Goal: Transaction & Acquisition: Purchase product/service

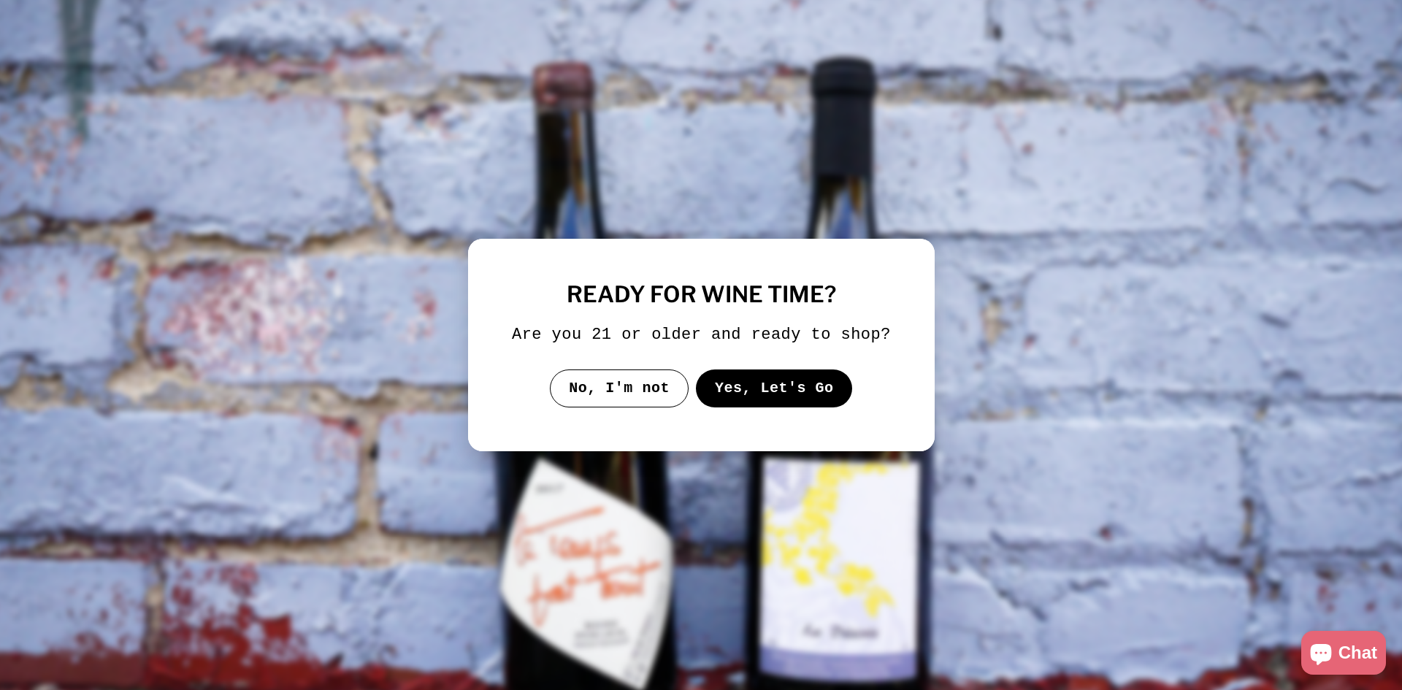
click at [779, 393] on button "Yes, Let's Go" at bounding box center [773, 389] width 157 height 38
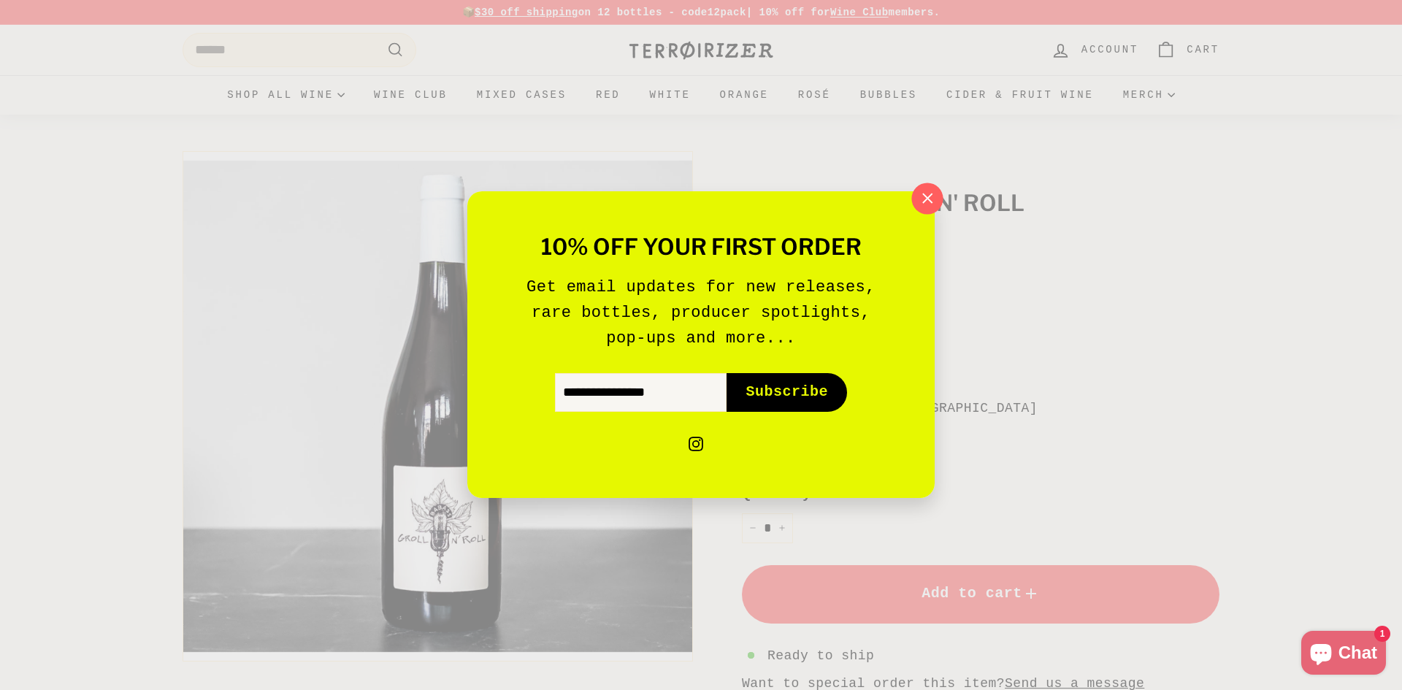
click at [932, 202] on icon "button" at bounding box center [928, 199] width 22 height 22
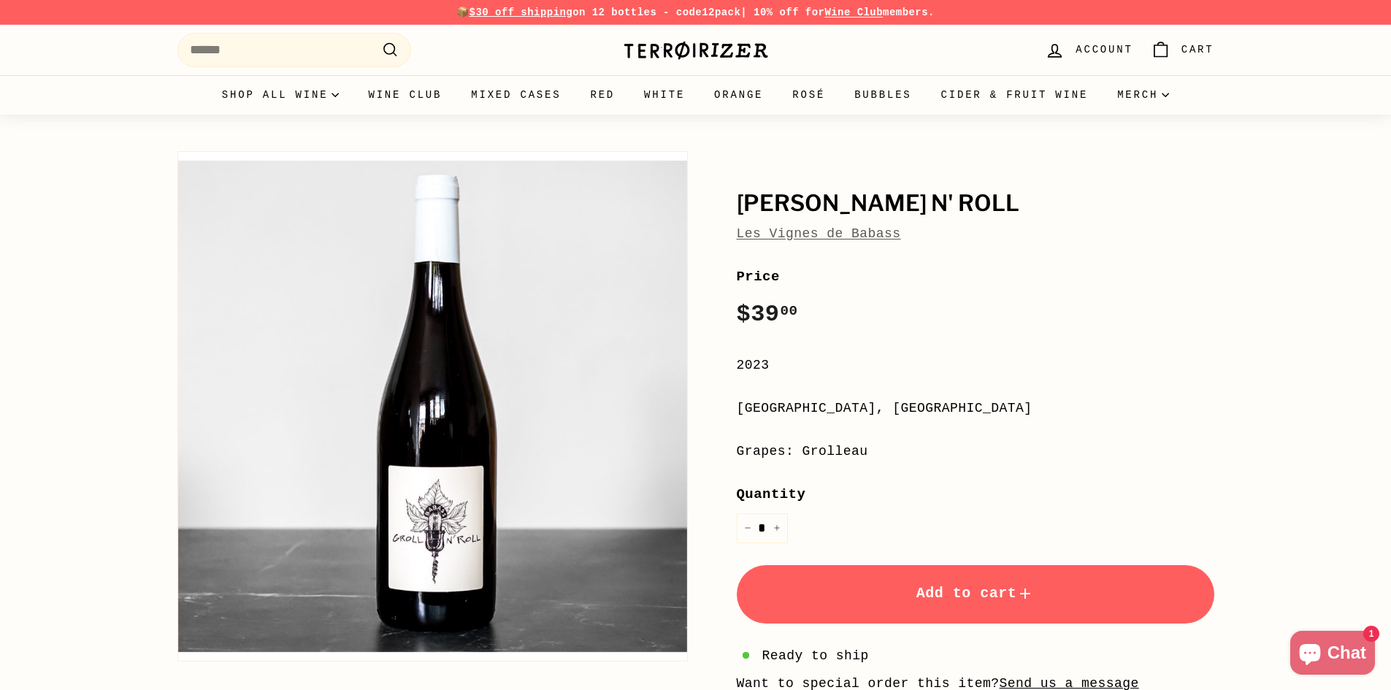
click at [805, 236] on link "Les Vignes de Babass" at bounding box center [819, 233] width 164 height 15
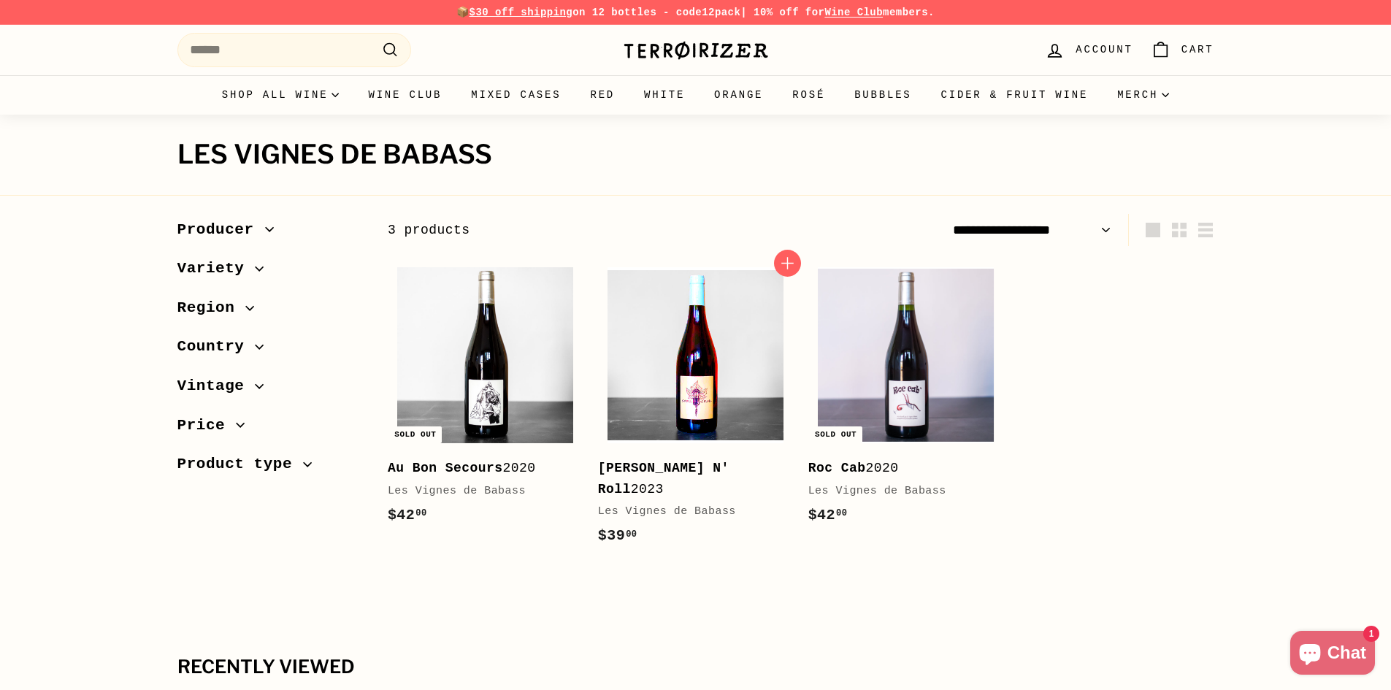
click at [717, 351] on img at bounding box center [696, 355] width 176 height 176
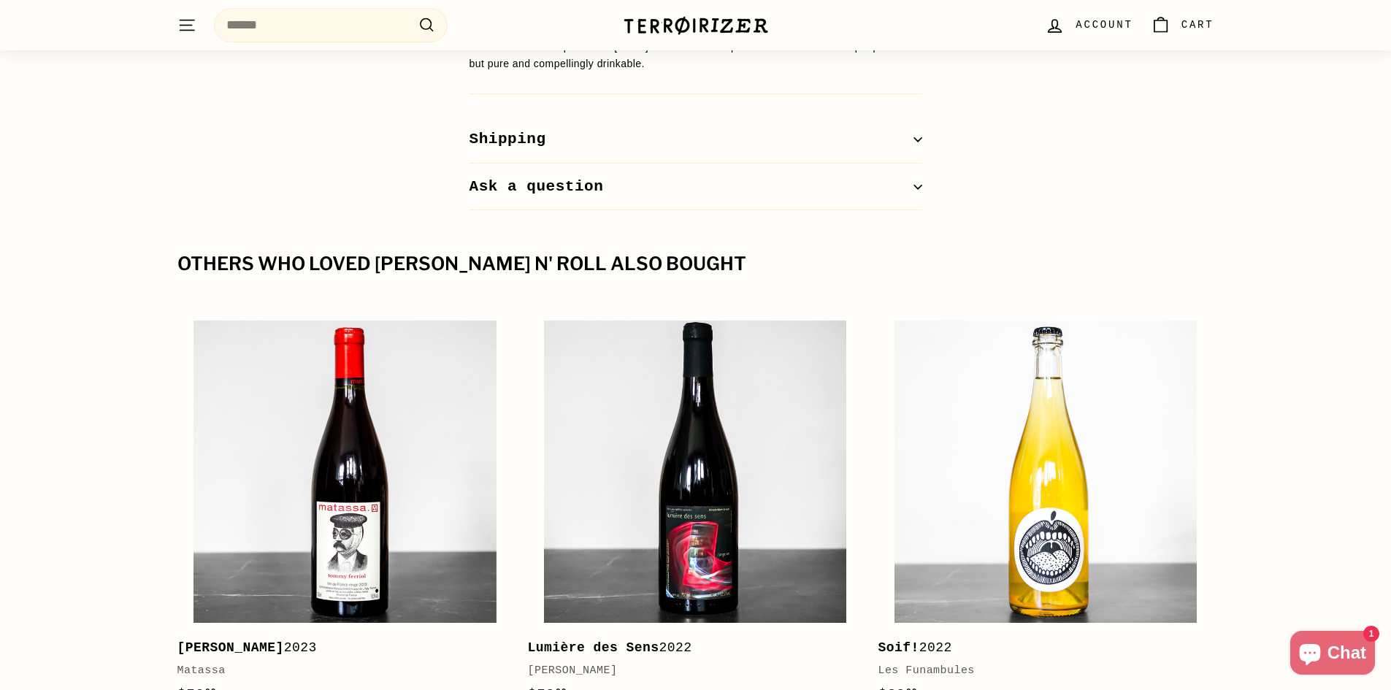
scroll to position [1315, 0]
